Goal: Check status: Check status

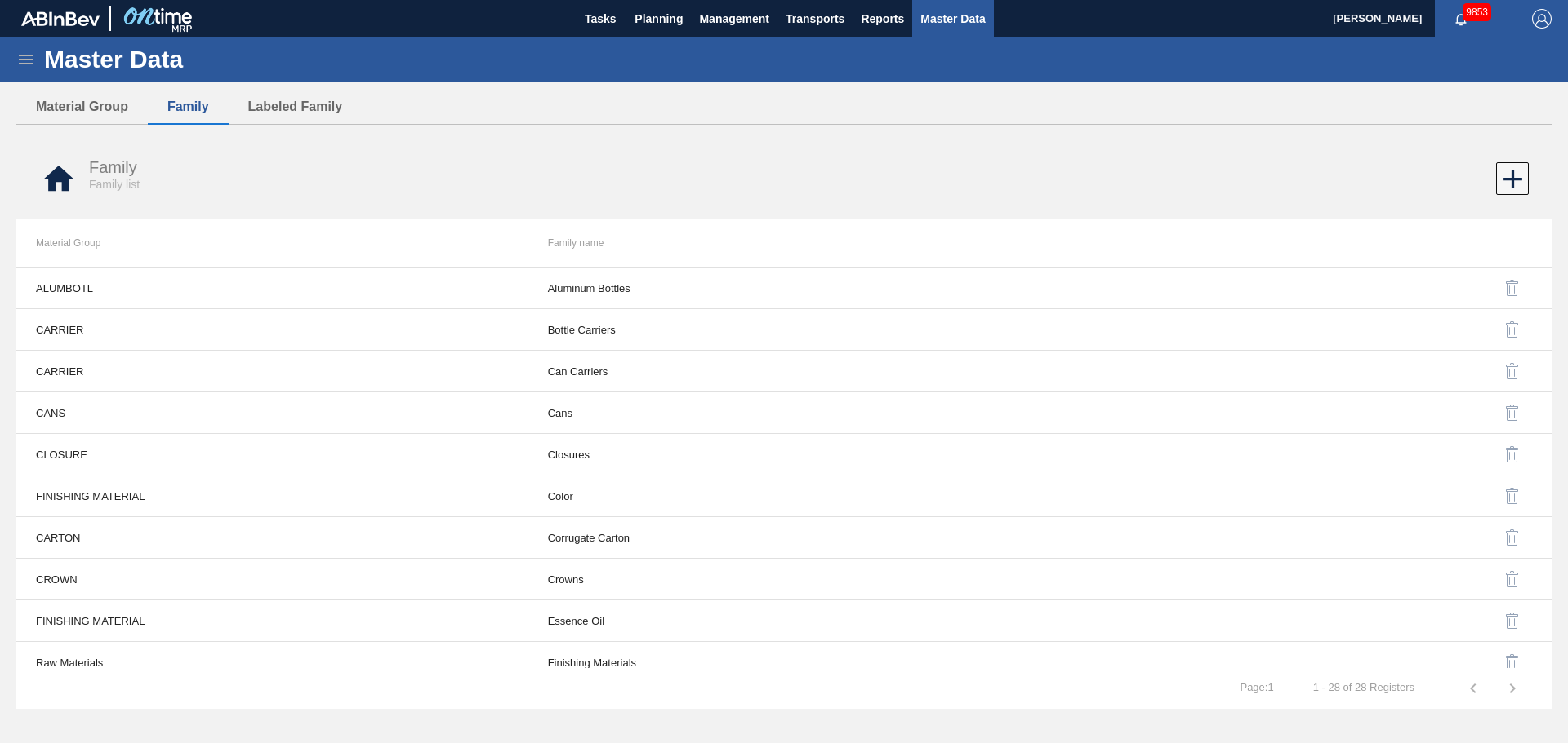
scroll to position [326, 0]
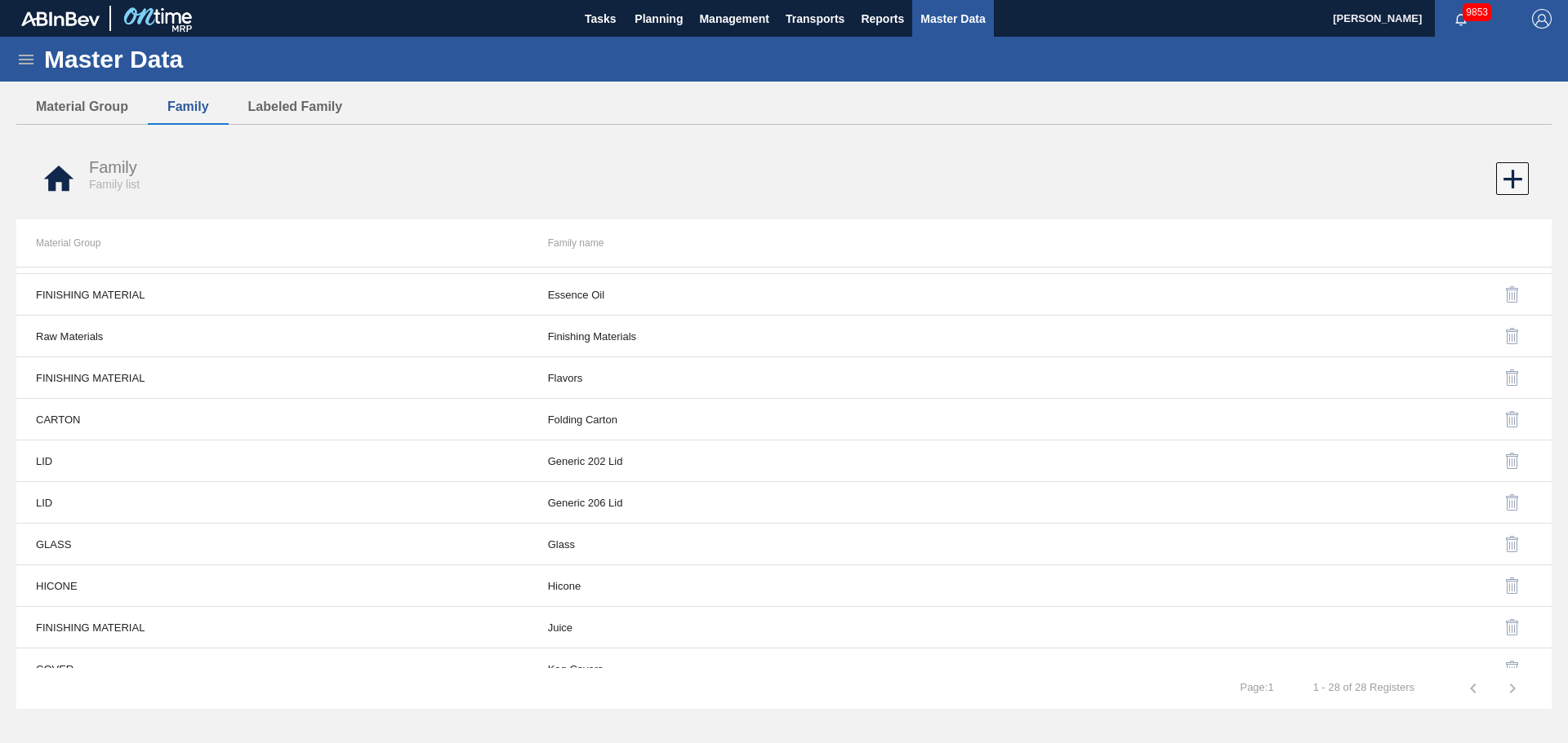
click at [642, 37] on div "Master Data" at bounding box center [784, 59] width 1568 height 45
click at [649, 24] on span "Planning" at bounding box center [659, 18] width 48 height 19
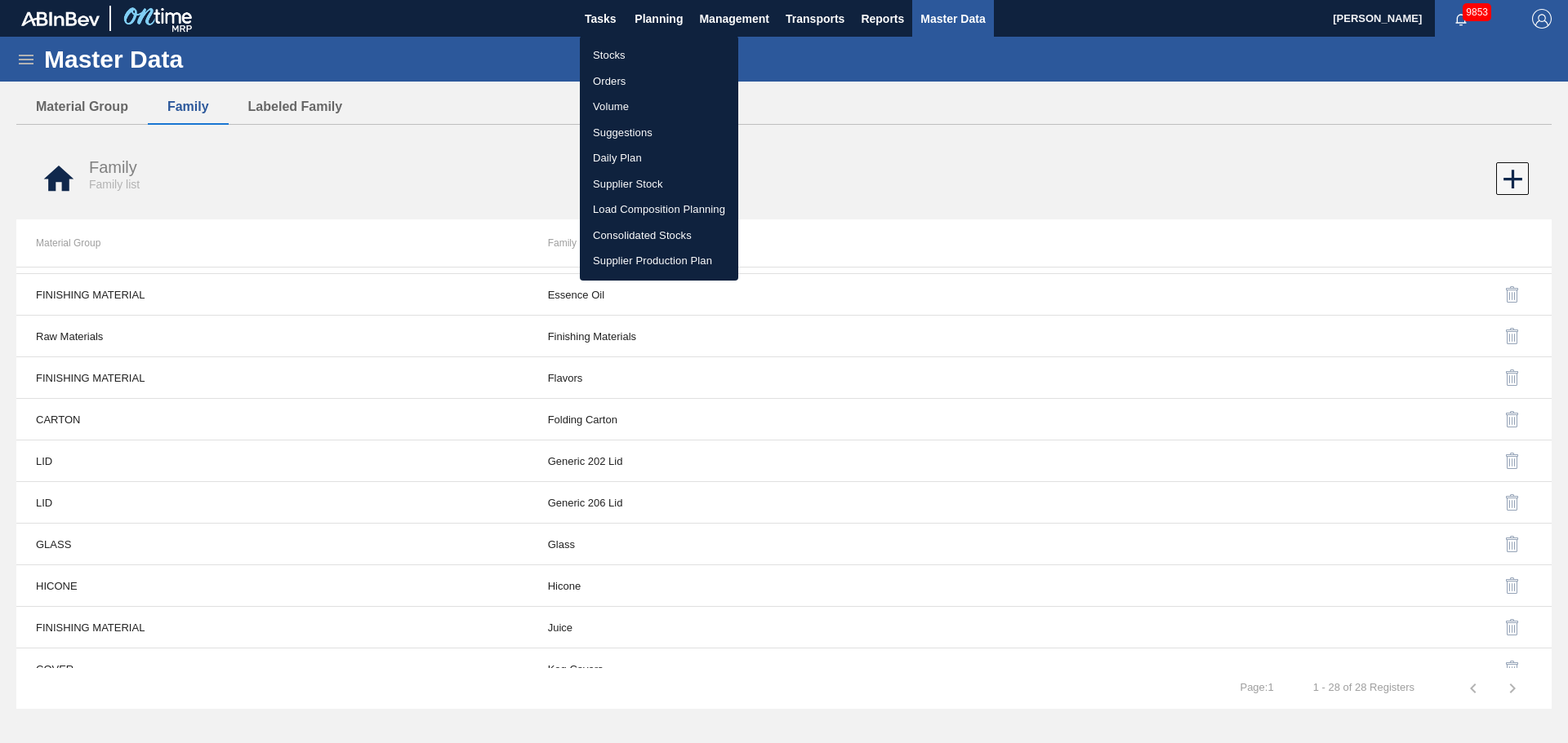
click at [630, 53] on li "Stocks" at bounding box center [659, 55] width 159 height 26
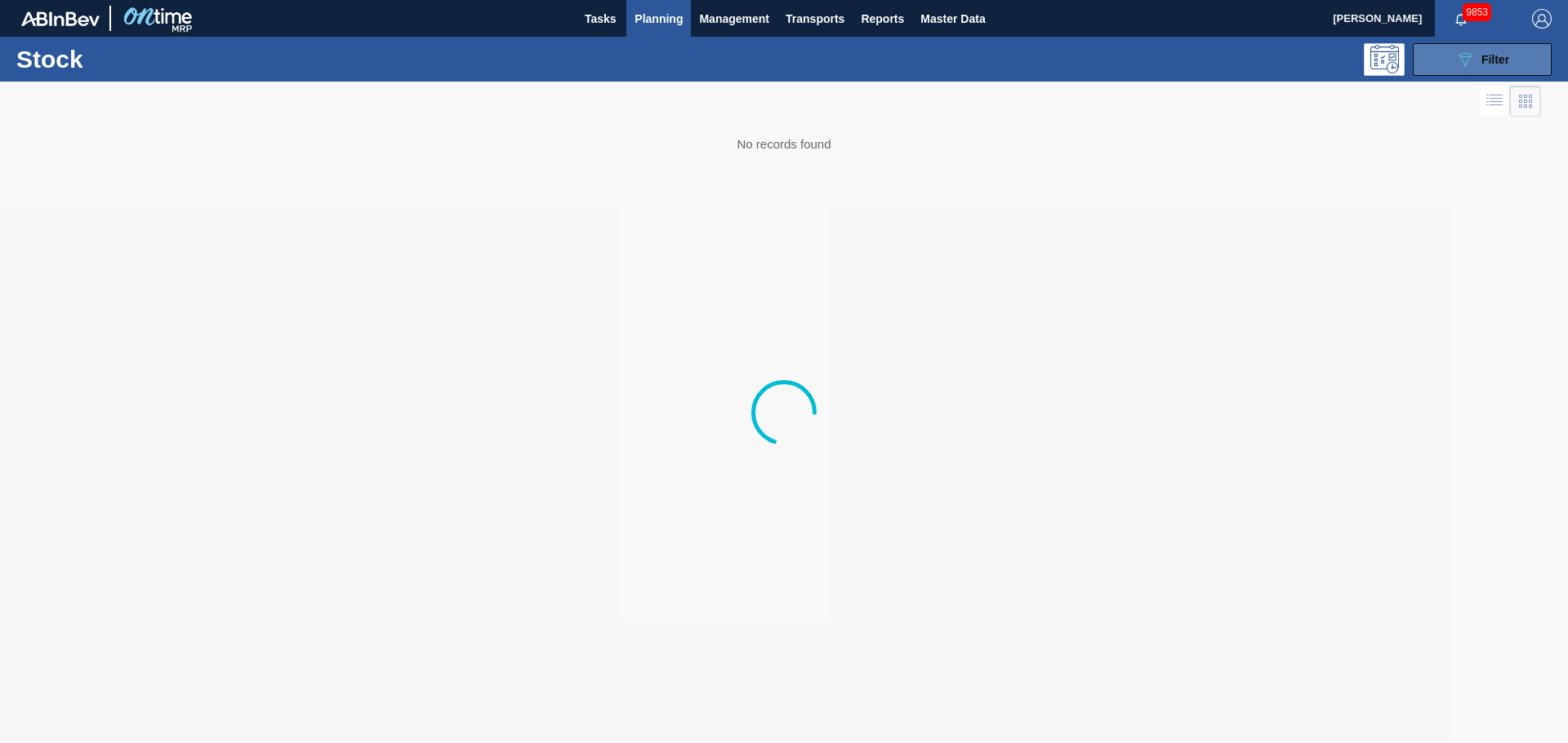
click at [1475, 73] on button "089F7B8B-B2A5-4AFE-B5C0-19BA573D28AC Filter" at bounding box center [1482, 59] width 139 height 33
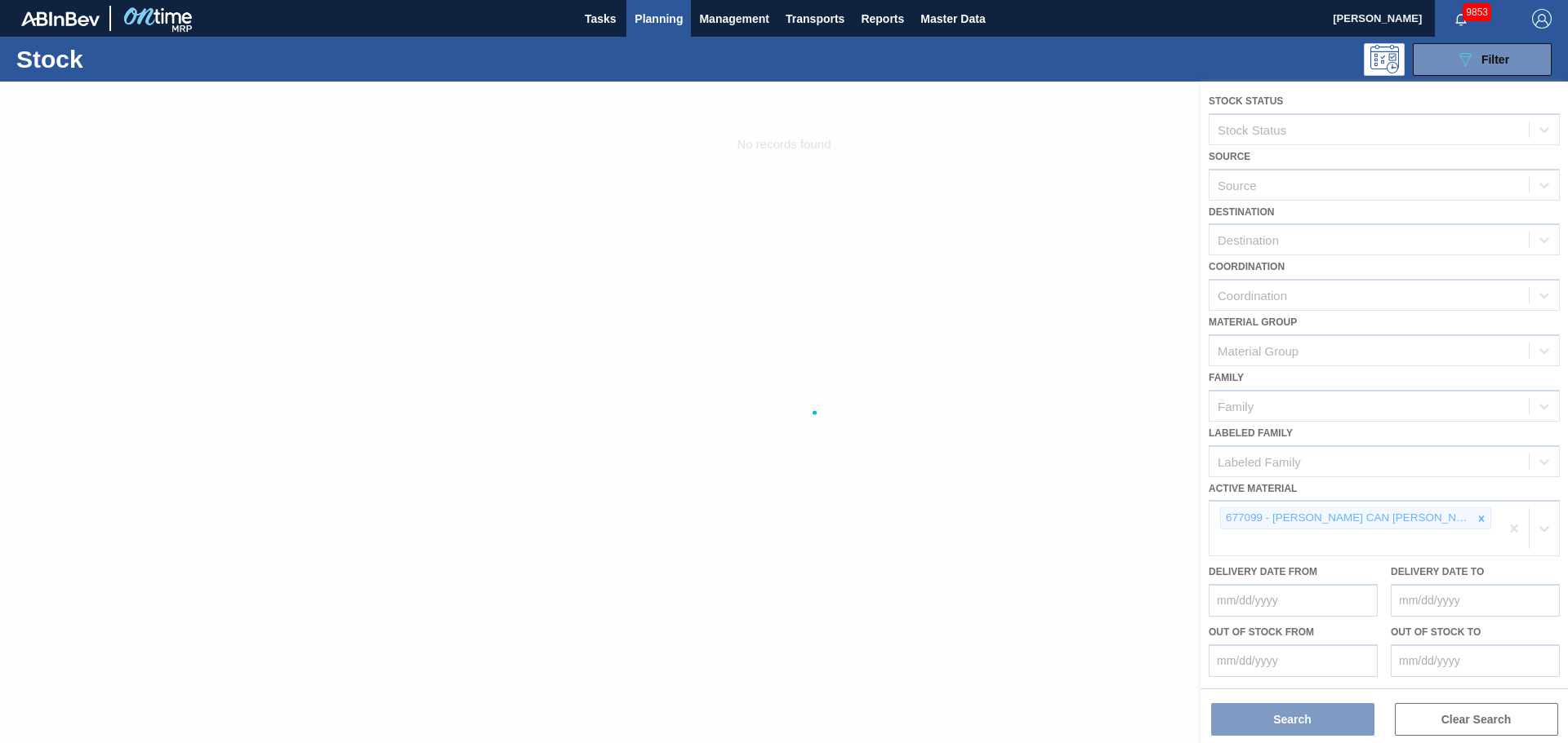
click at [1478, 524] on div at bounding box center [784, 412] width 1568 height 662
click at [1479, 516] on div at bounding box center [784, 412] width 1568 height 662
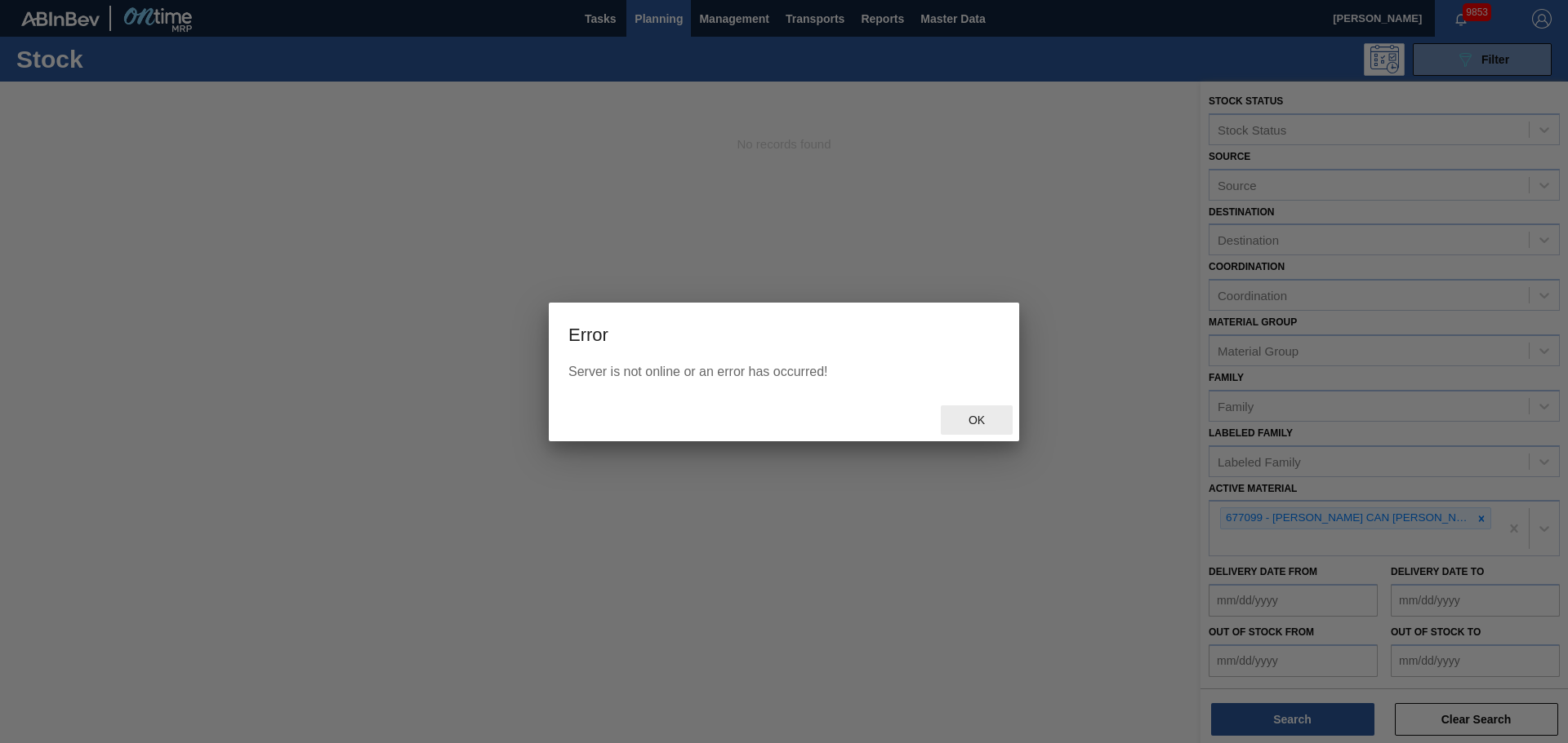
click at [1007, 412] on div "Ok" at bounding box center [977, 421] width 72 height 30
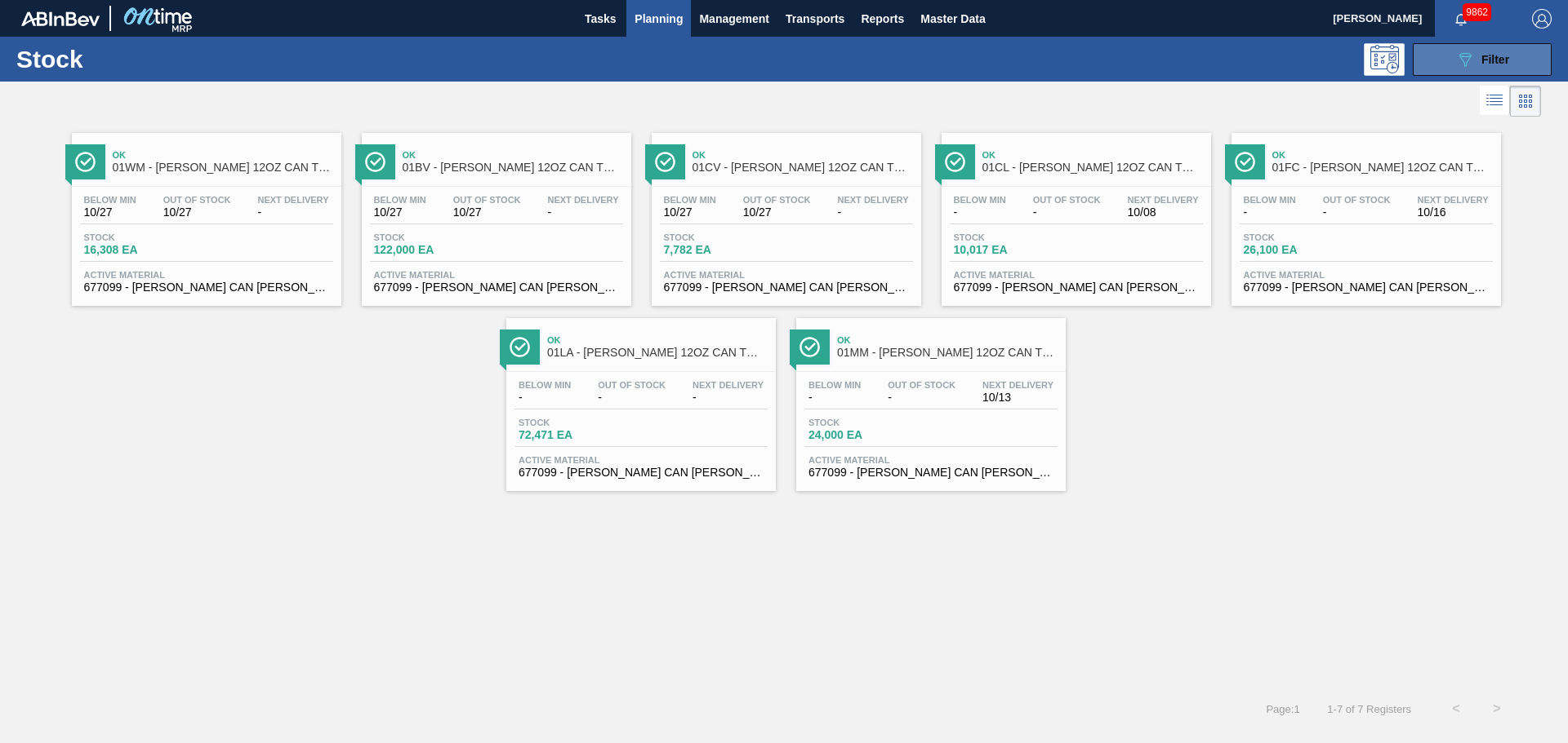
click at [1452, 60] on button "089F7B8B-B2A5-4AFE-B5C0-19BA573D28AC Filter" at bounding box center [1482, 59] width 139 height 33
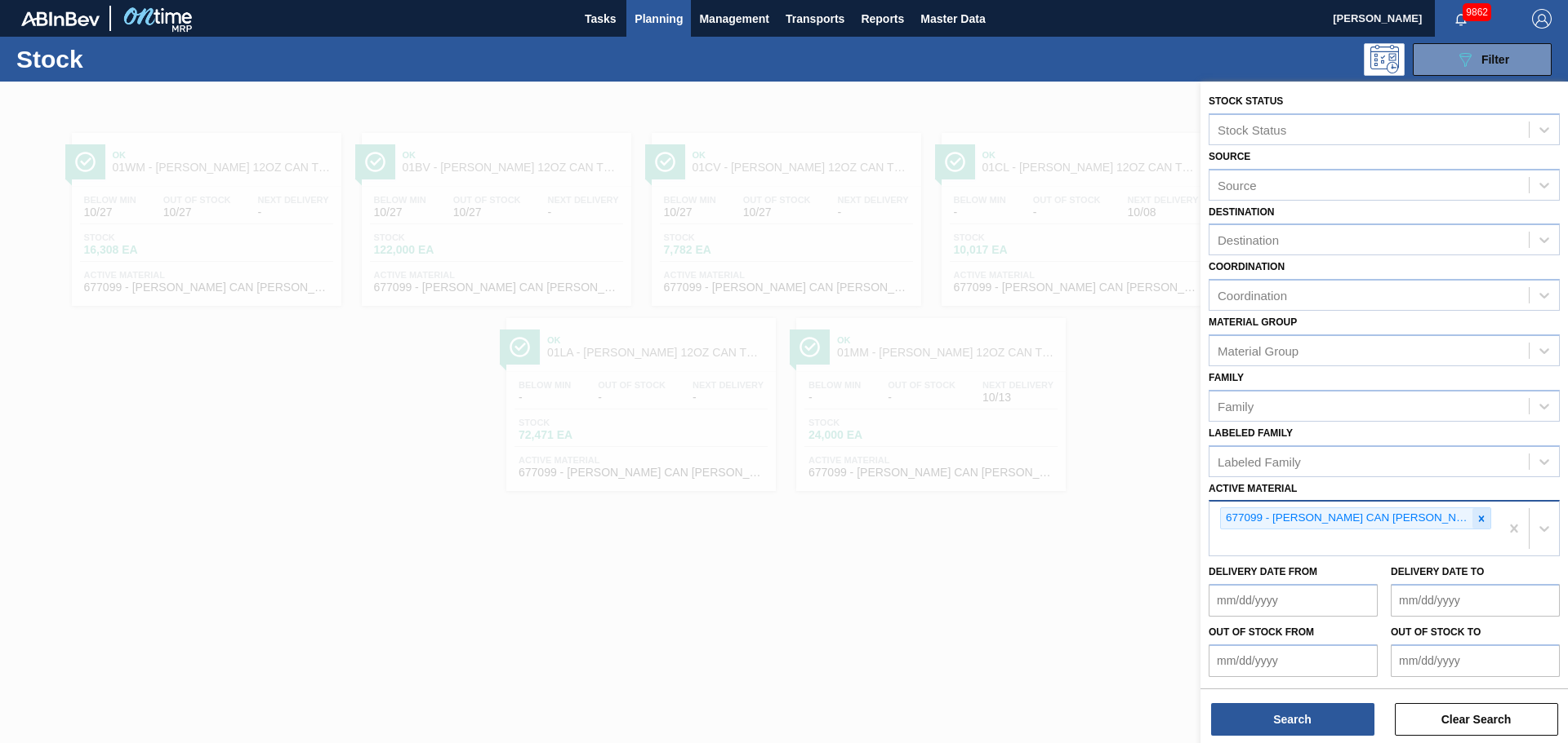
click at [1475, 518] on icon at bounding box center [1481, 519] width 12 height 12
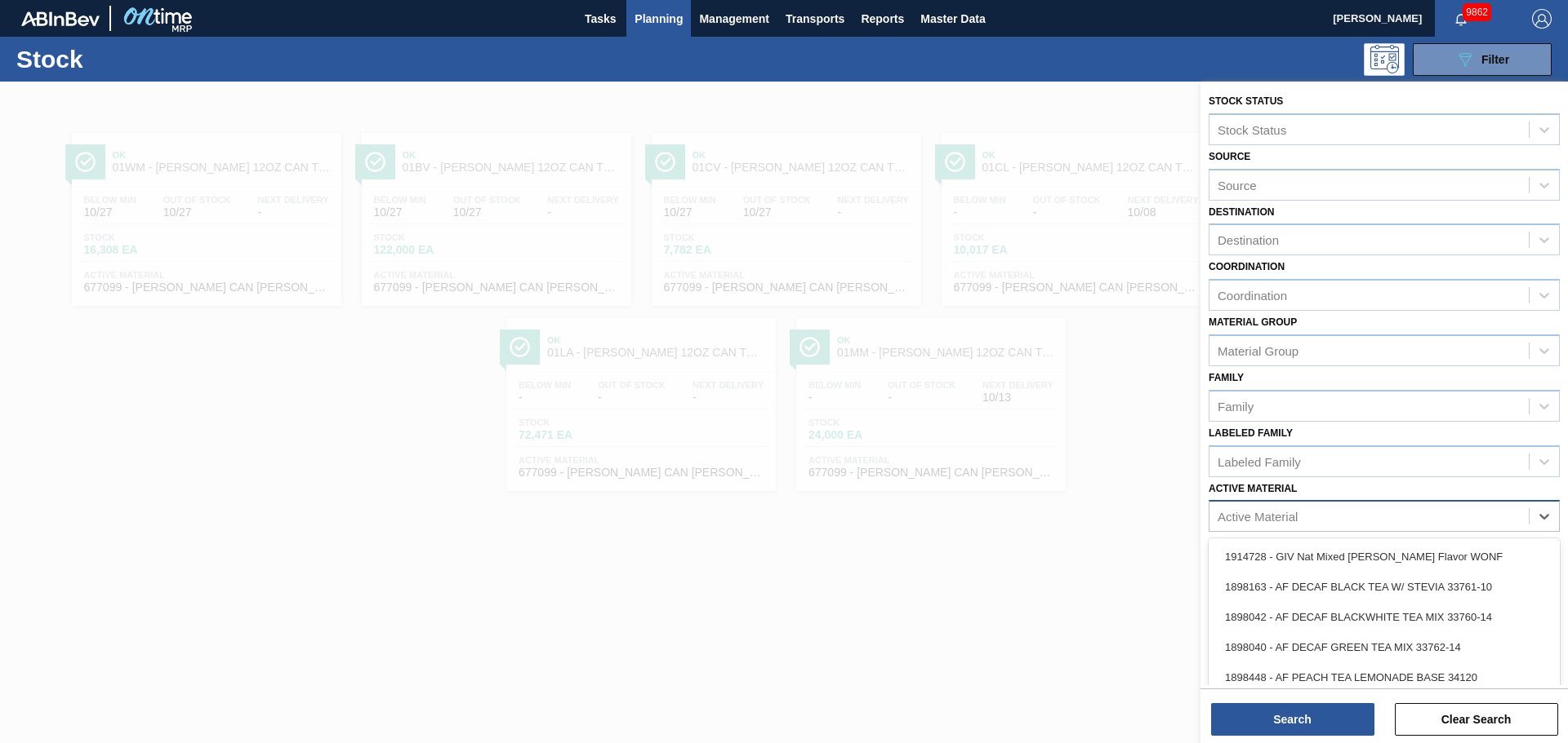
click at [1417, 521] on div "Active Material" at bounding box center [1369, 517] width 319 height 23
type Material "878605"
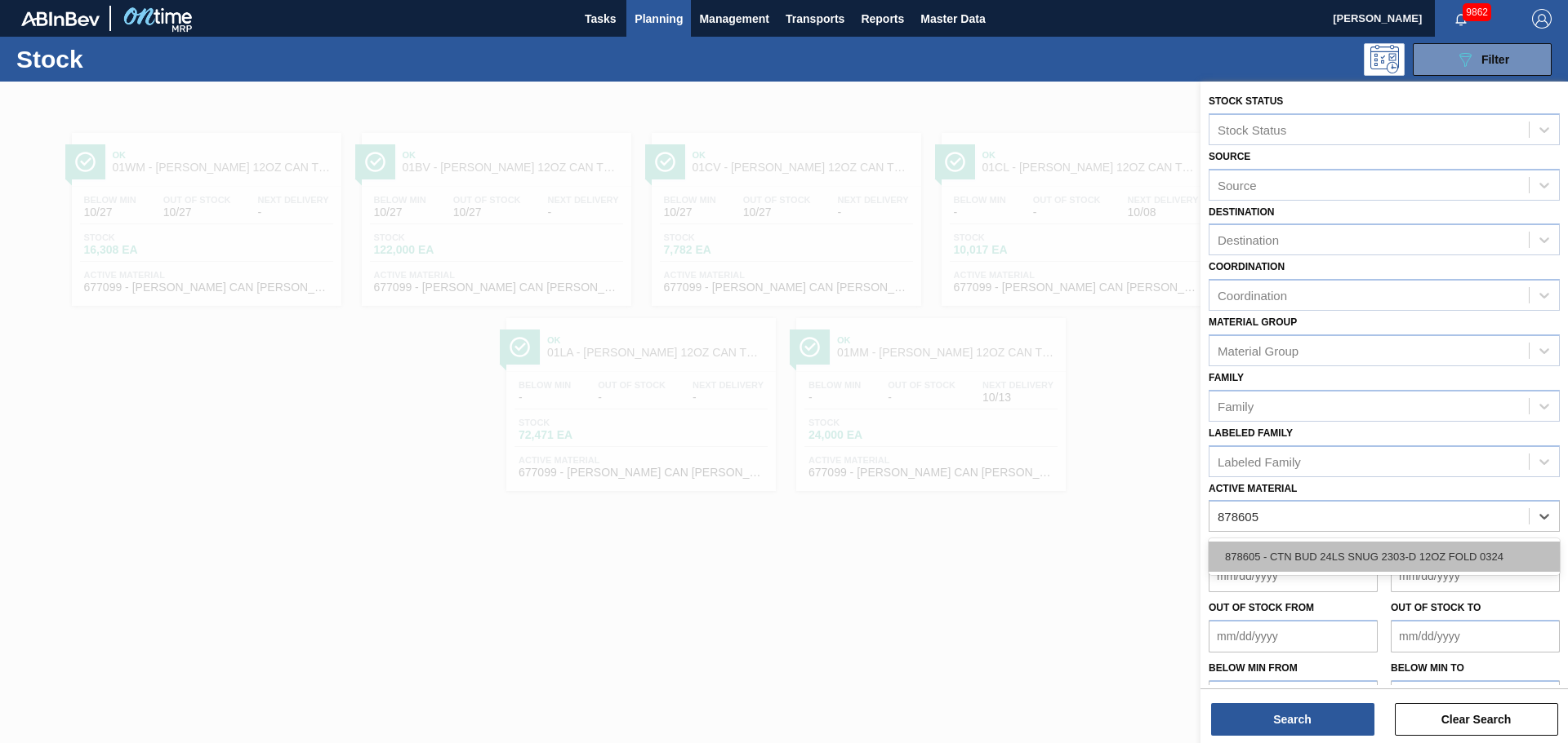
click at [1342, 542] on div "878605 - CTN BUD 24LS SNUG 2303-D 12OZ FOLD 0324" at bounding box center [1384, 557] width 351 height 30
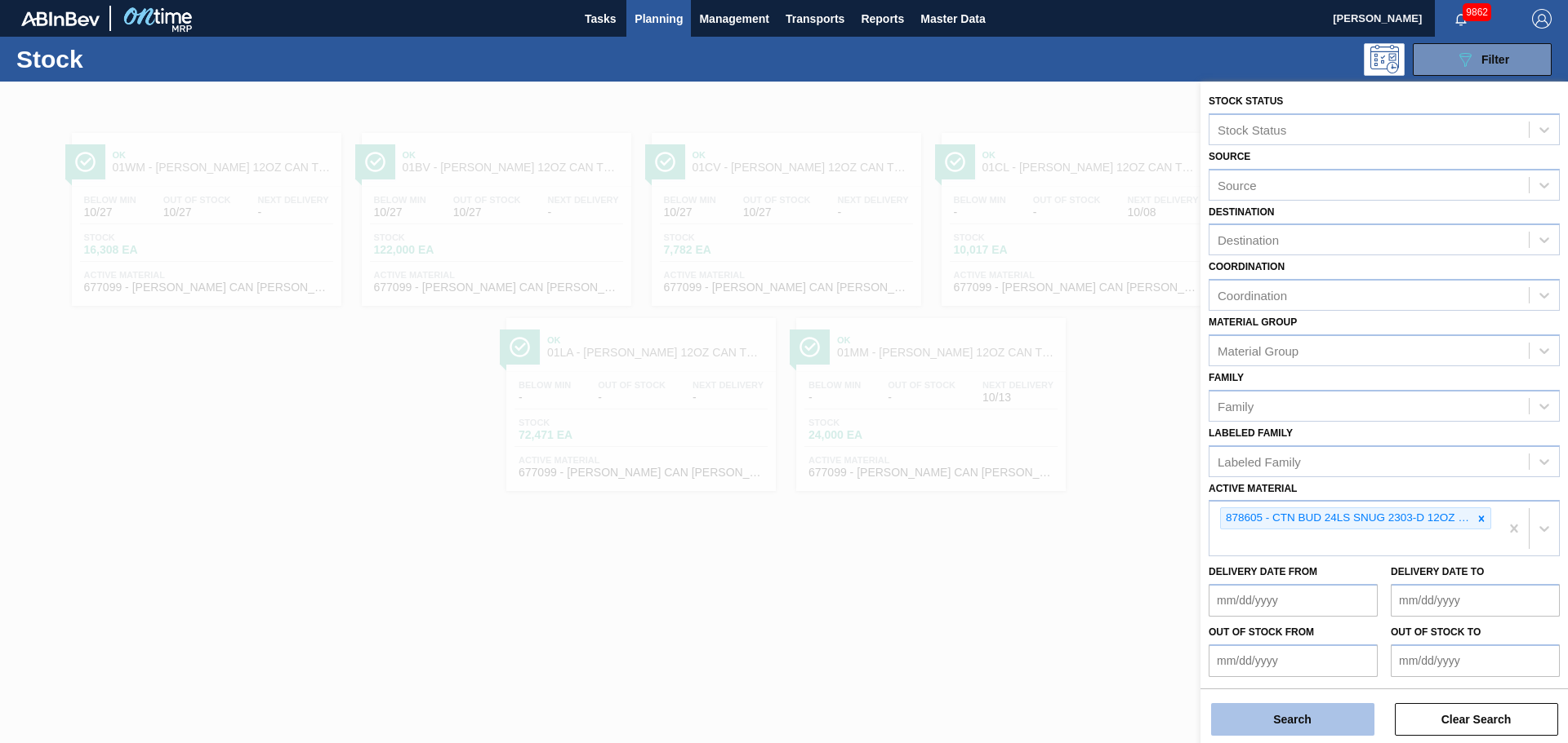
click at [1309, 710] on button "Search" at bounding box center [1292, 720] width 163 height 33
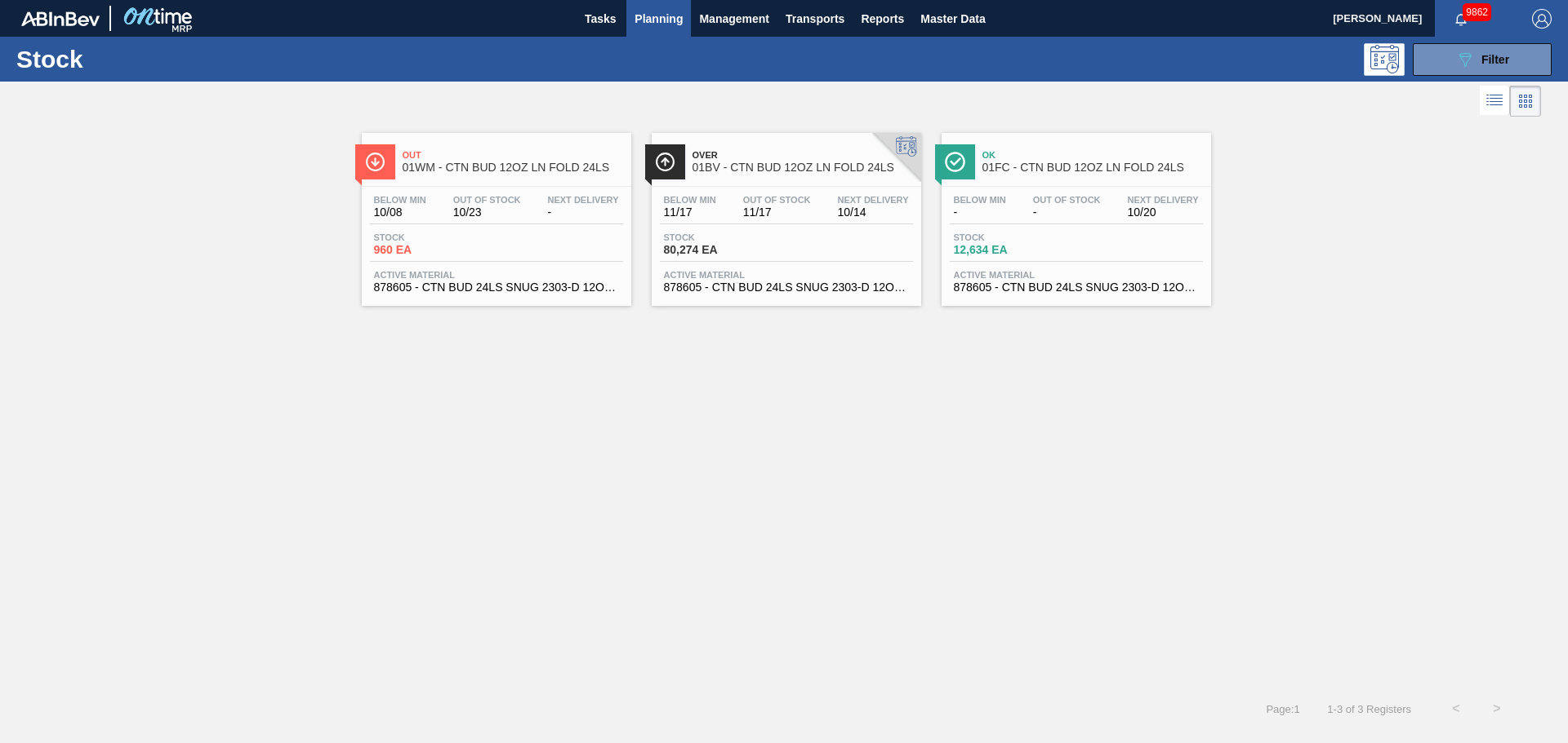
click at [815, 163] on span "01BV - CTN BUD 12OZ LN FOLD 24LS" at bounding box center [803, 168] width 221 height 13
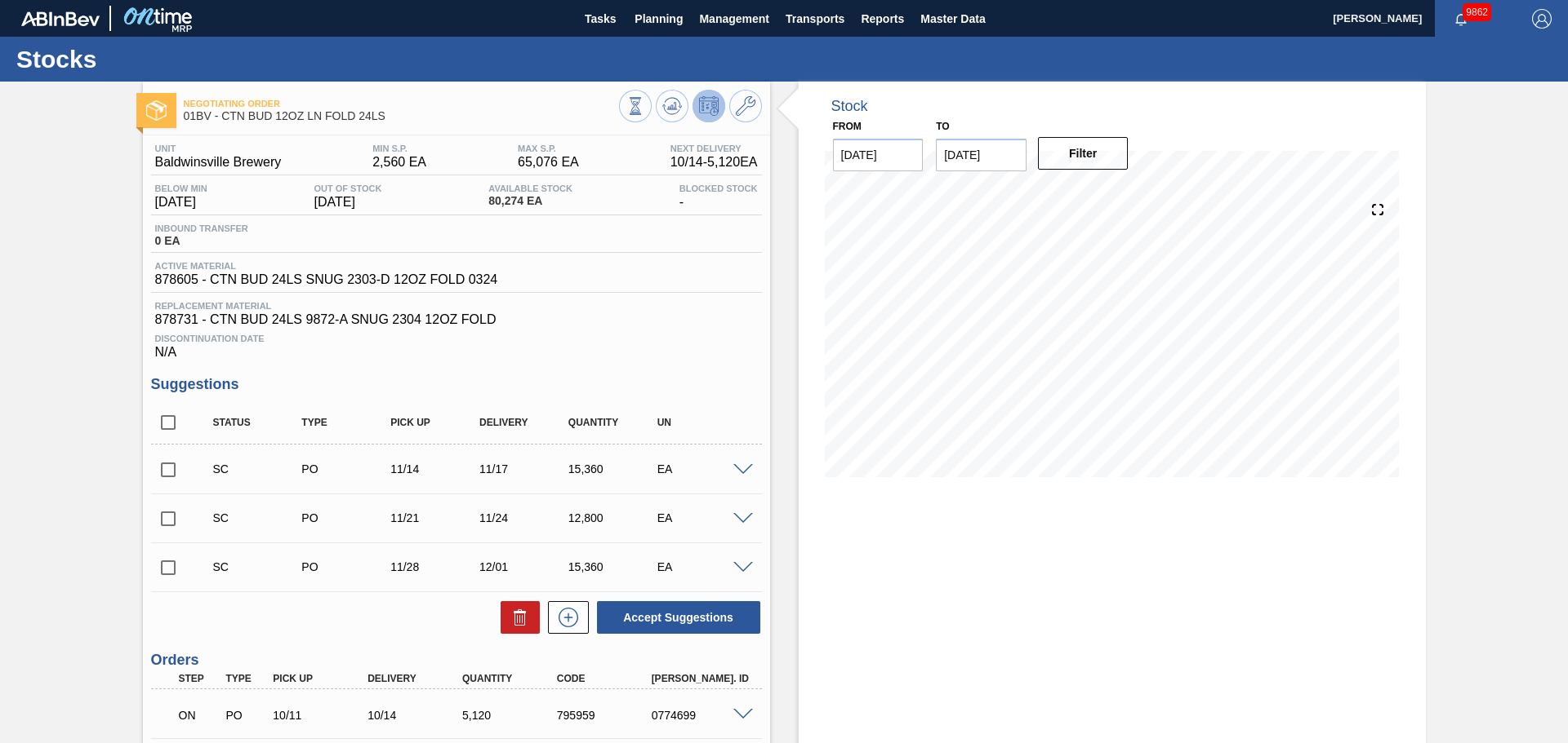
click at [863, 538] on div "Stock From 10/08/2025 to 10/22/2025 Filter 10/22 Stock Projection 53,013 SAP Pl…" at bounding box center [1112, 526] width 627 height 888
